Goal: Task Accomplishment & Management: Manage account settings

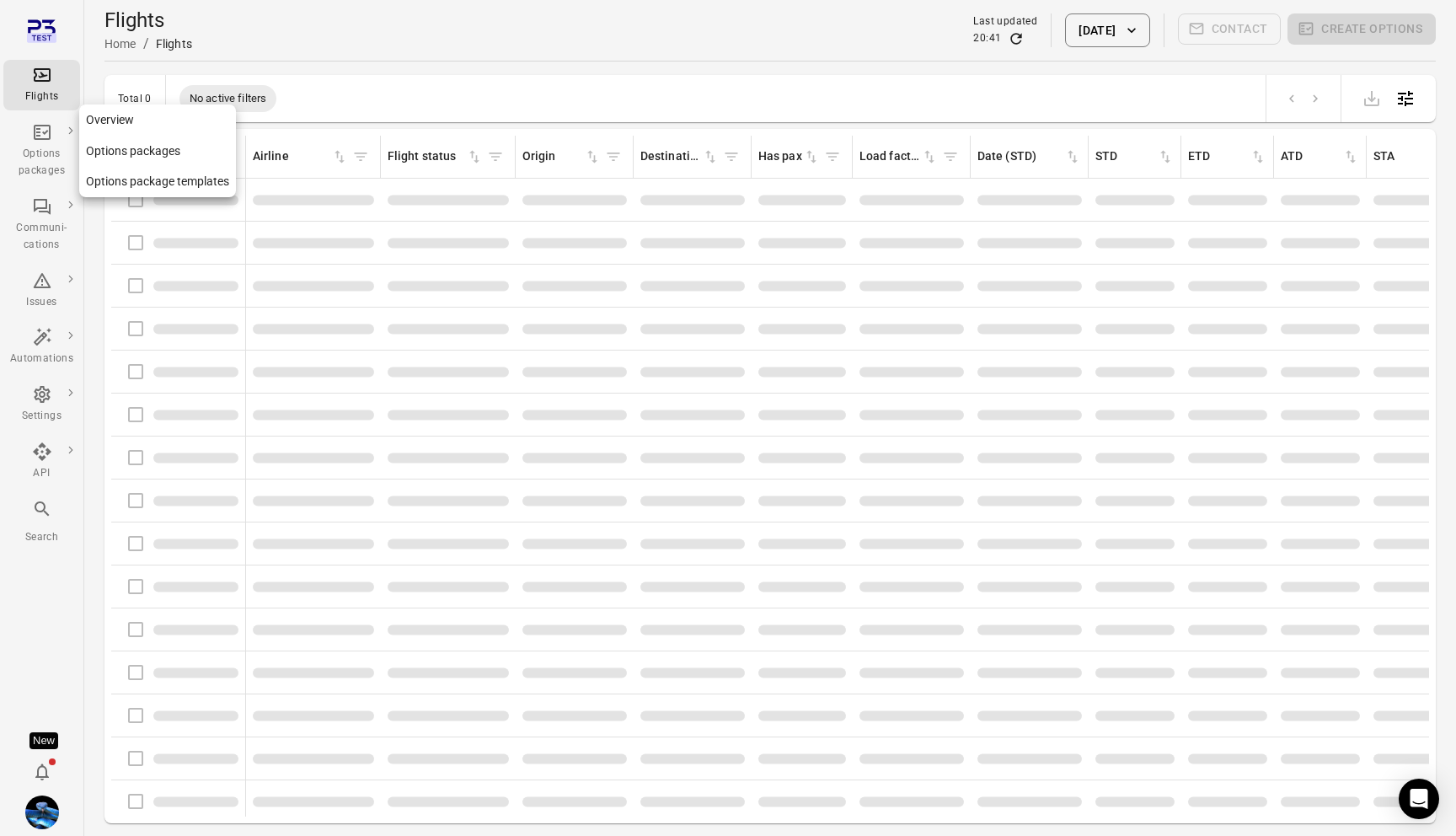
click at [47, 155] on div "Options packages" at bounding box center [41, 162] width 63 height 34
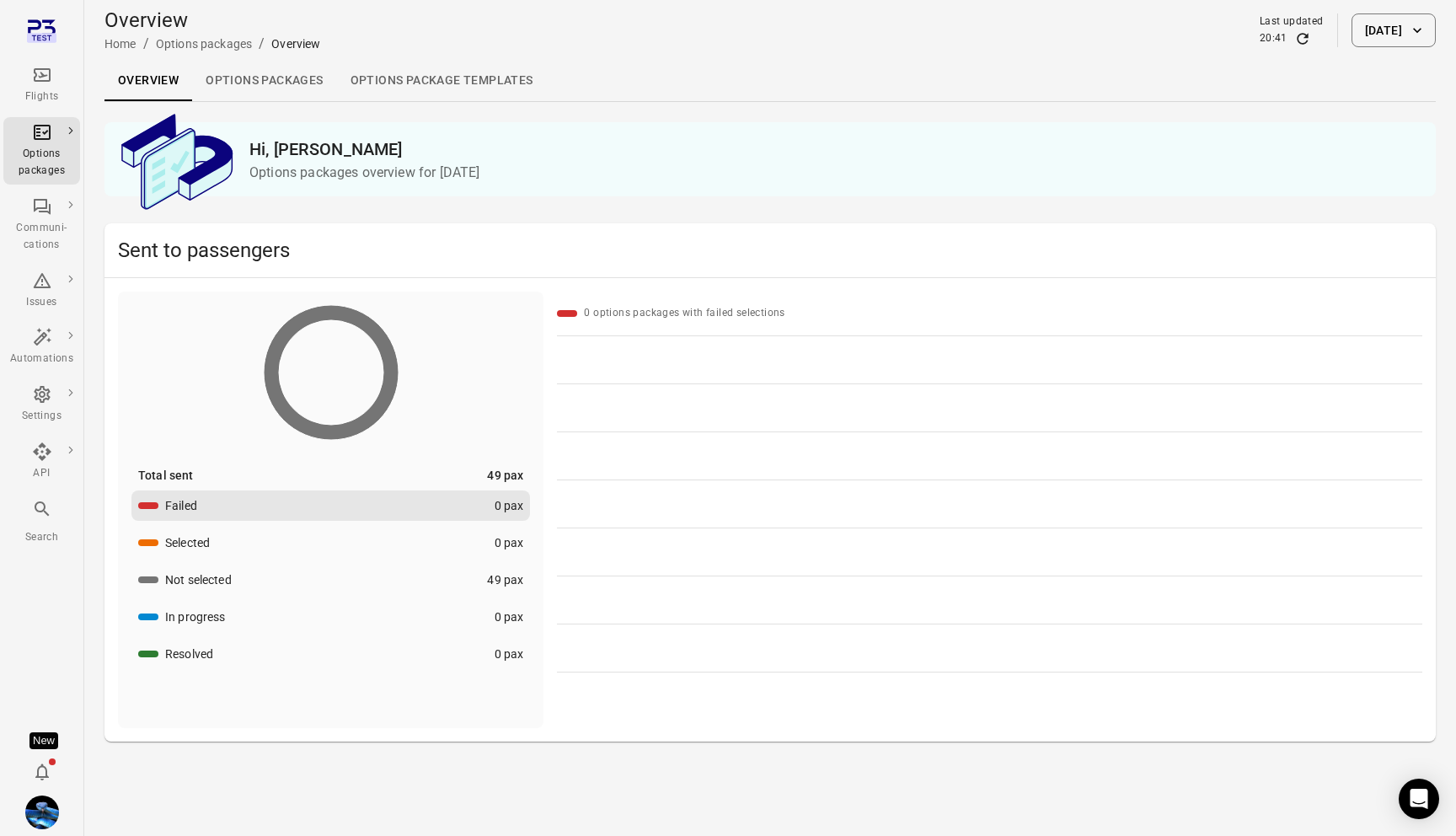
click at [1409, 19] on button "[DATE]" at bounding box center [1394, 30] width 85 height 34
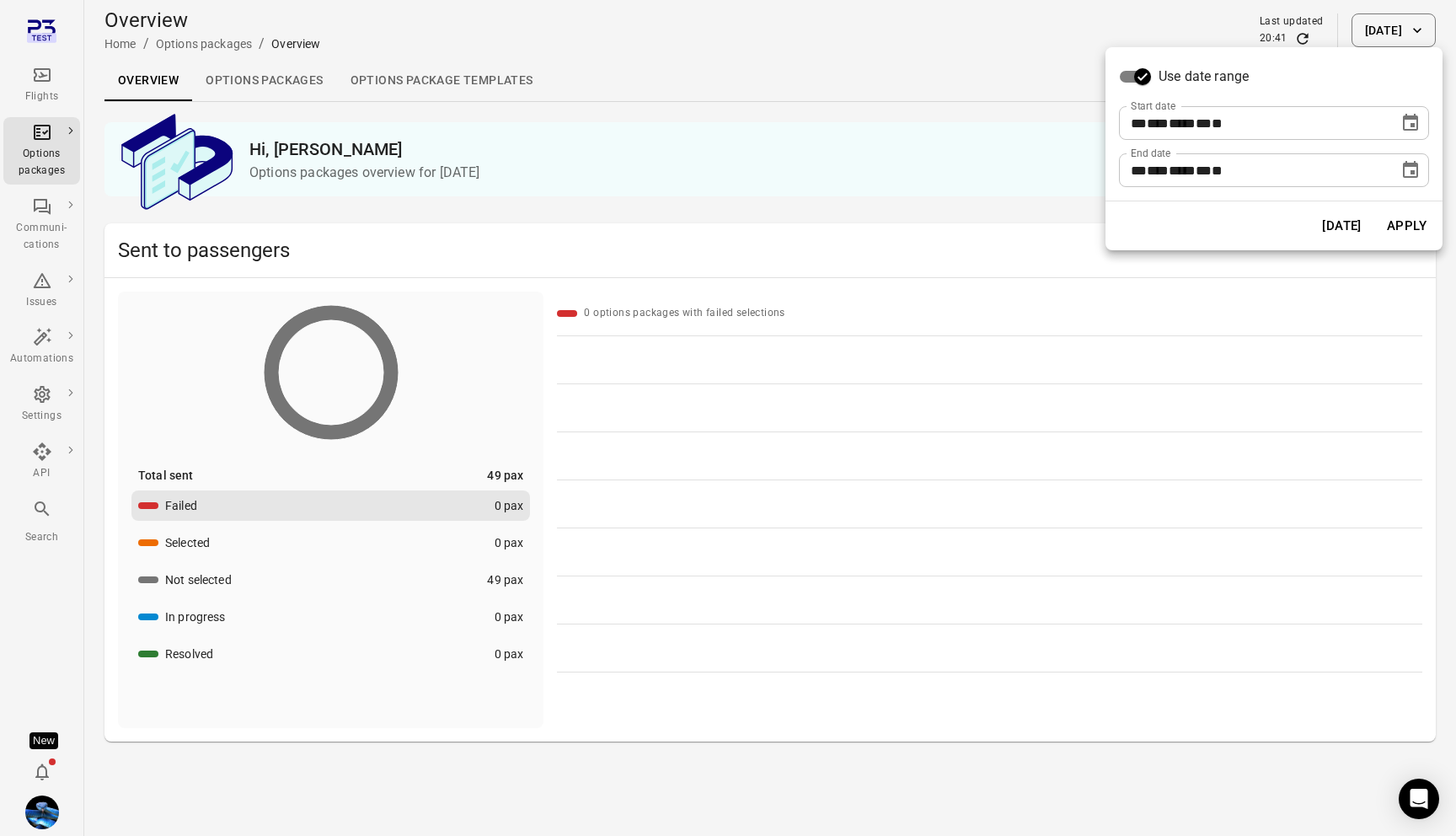
click at [1430, 113] on div "**********" at bounding box center [1274, 124] width 337 height 154
click at [1418, 113] on icon "Choose date, selected date is Sep 3, 2025" at bounding box center [1409, 123] width 20 height 20
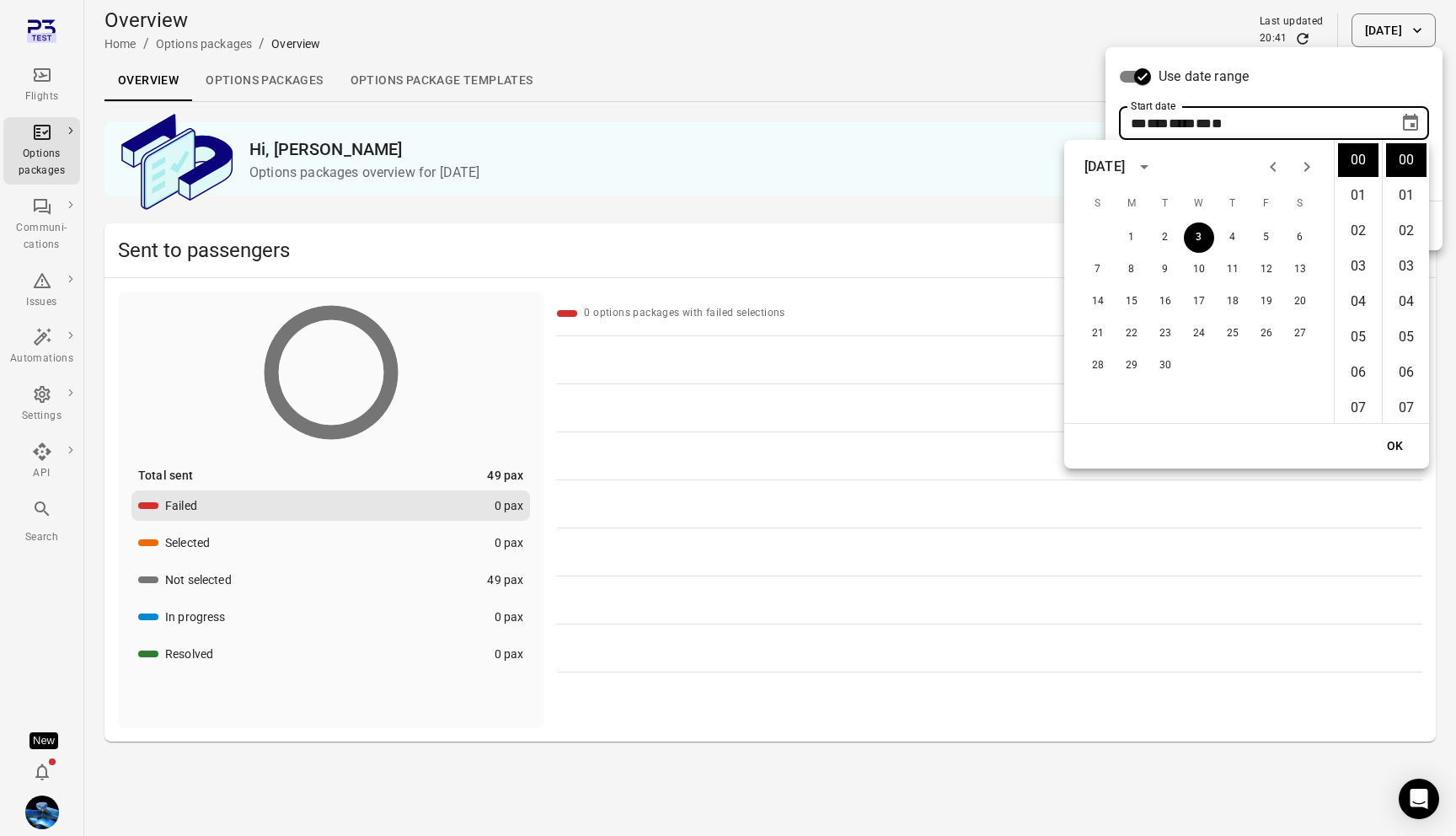
click at [1281, 162] on icon "Previous month" at bounding box center [1272, 166] width 20 height 20
click at [1261, 241] on button "1" at bounding box center [1266, 238] width 30 height 30
type input "**********"
click at [1422, 453] on div "OK" at bounding box center [1246, 446] width 364 height 45
click at [1412, 453] on button "OK" at bounding box center [1395, 446] width 54 height 31
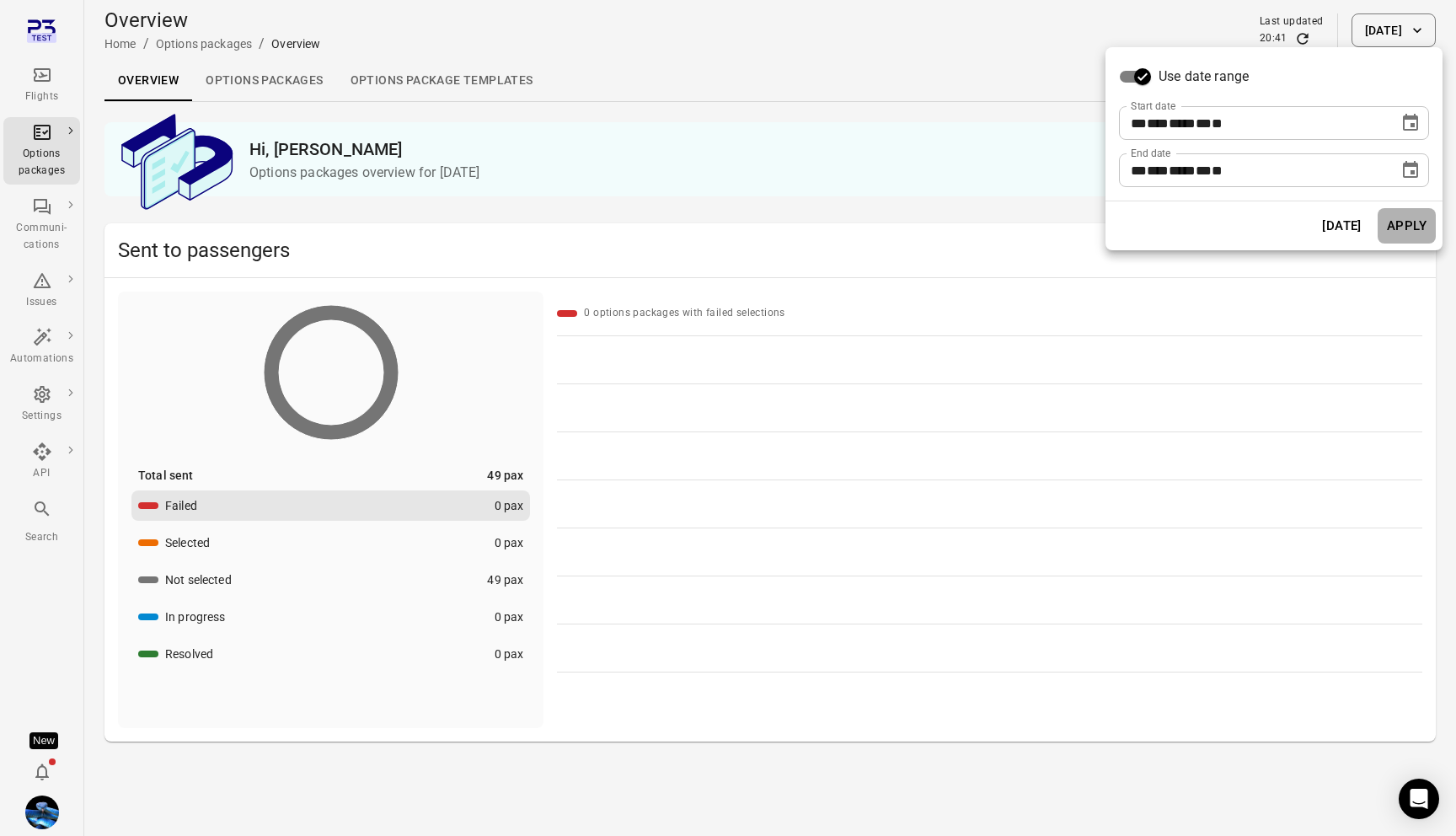
click at [1424, 217] on button "Apply" at bounding box center [1406, 225] width 58 height 35
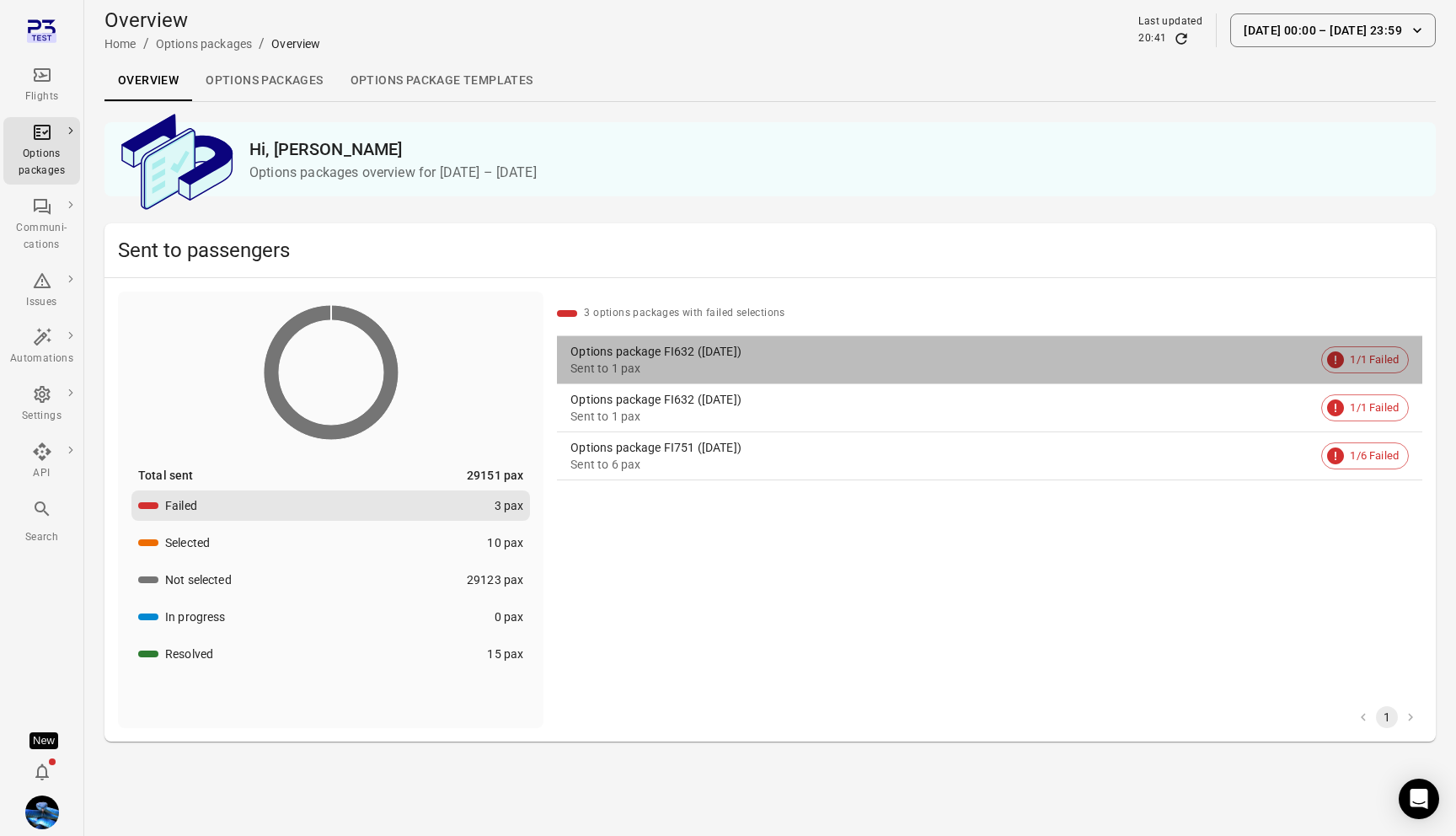
click at [731, 348] on div "Options package FI632 ([DATE])" at bounding box center [941, 352] width 744 height 17
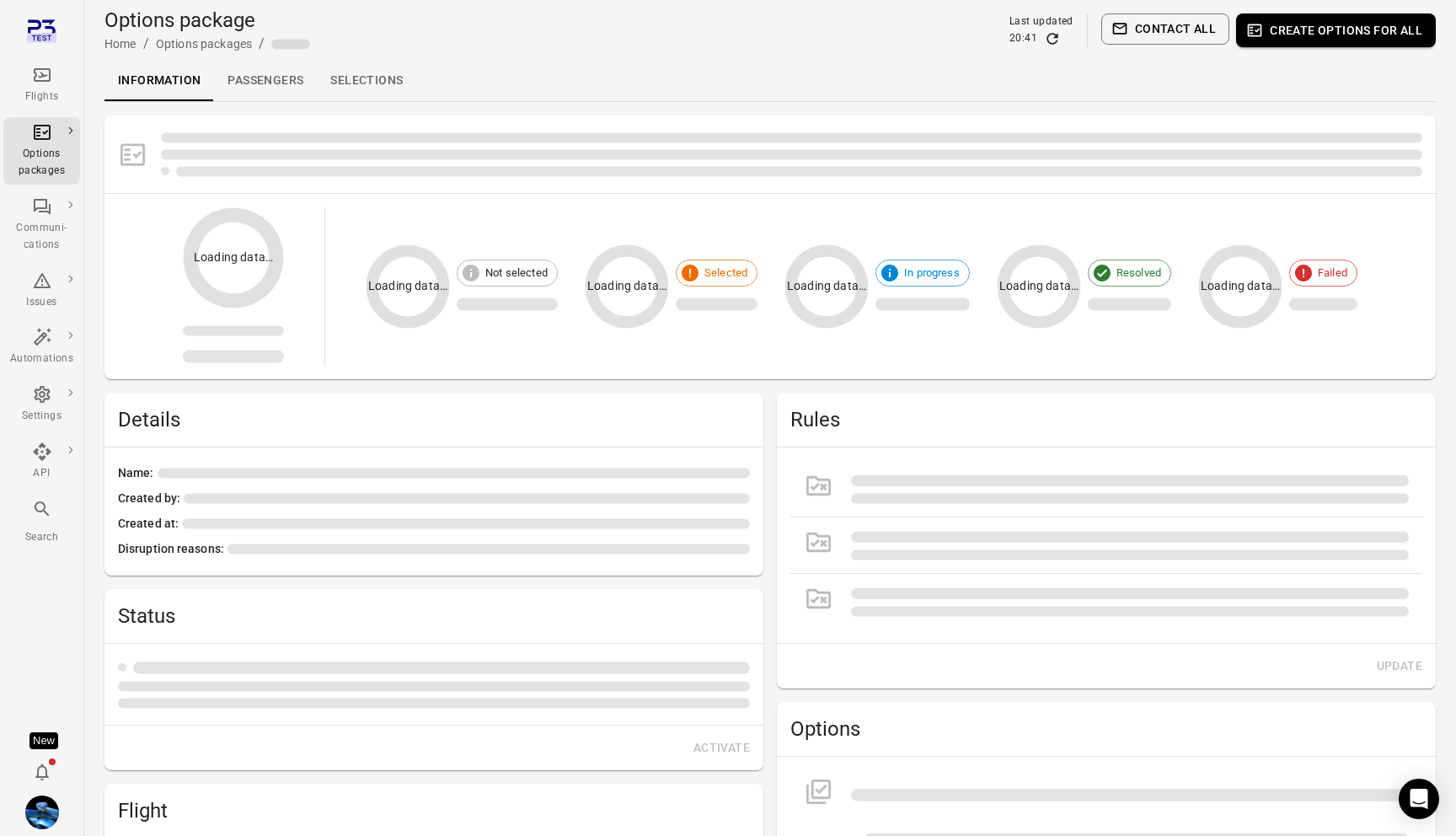
click at [261, 87] on link "Passengers" at bounding box center [265, 80] width 103 height 41
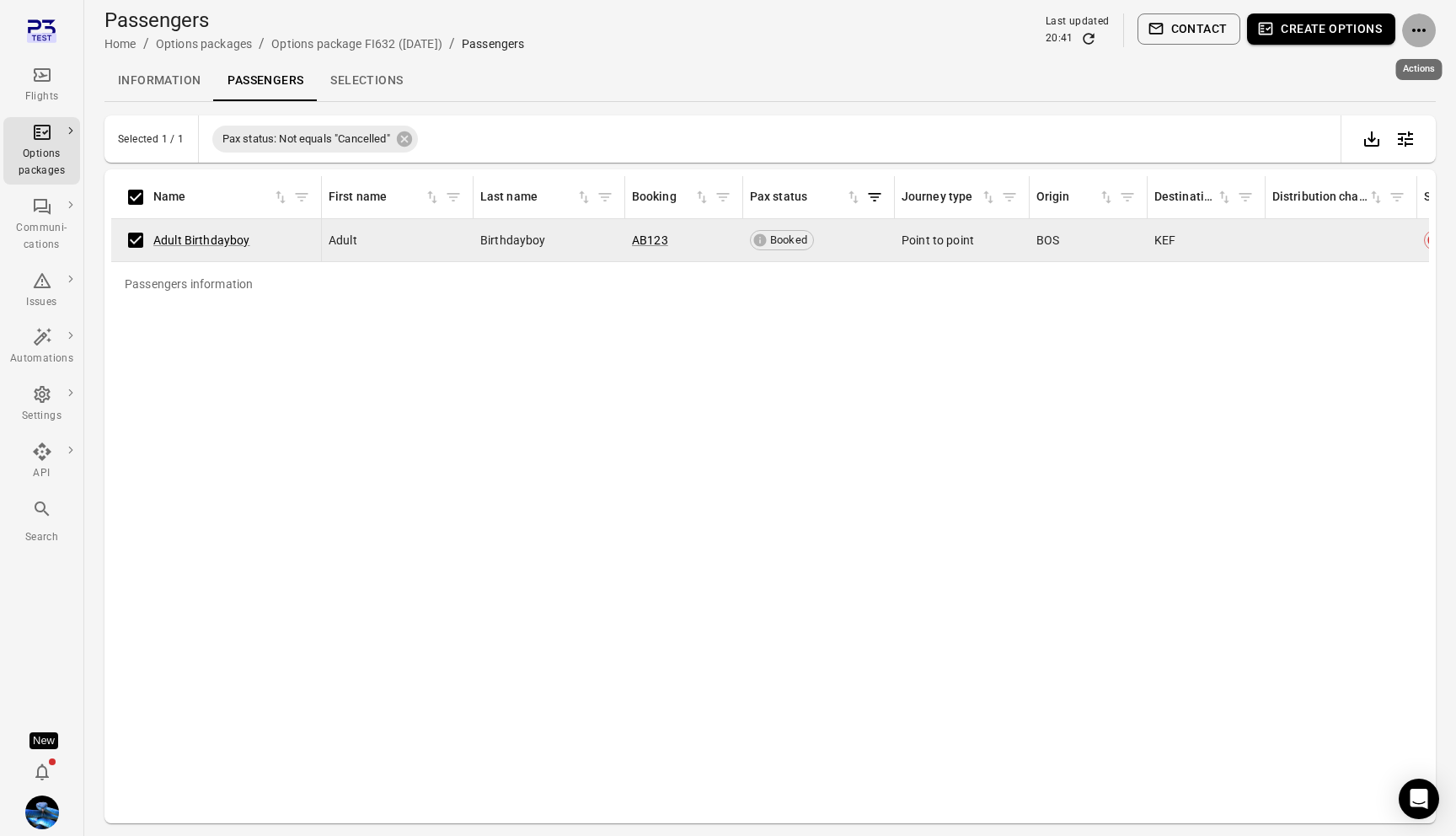
click at [1421, 18] on button "Actions" at bounding box center [1418, 30] width 34 height 34
click at [1338, 153] on span "Resend options package" at bounding box center [1362, 156] width 130 height 17
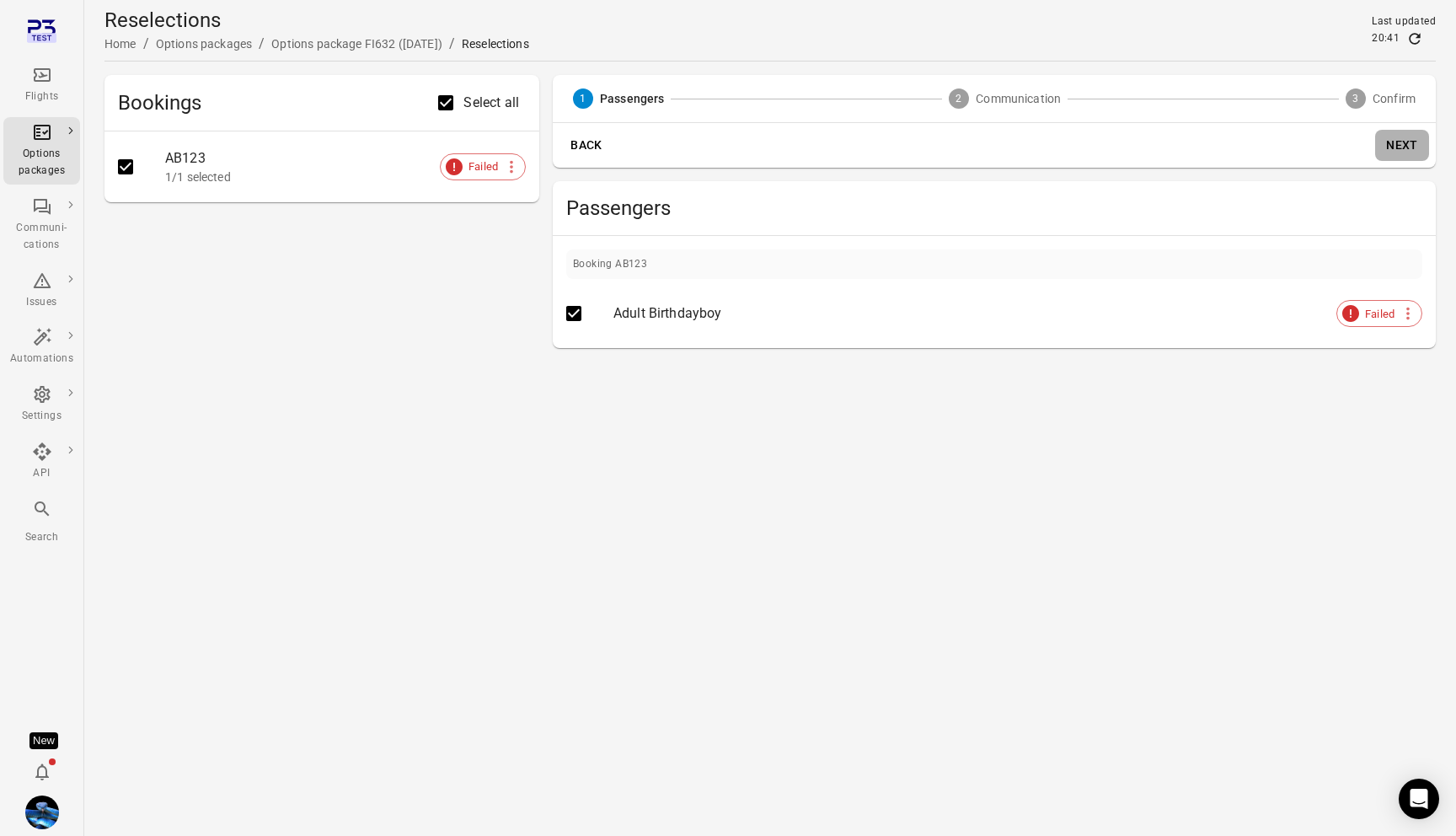
click at [1402, 142] on button "Next" at bounding box center [1402, 145] width 54 height 31
